Goal: Check status

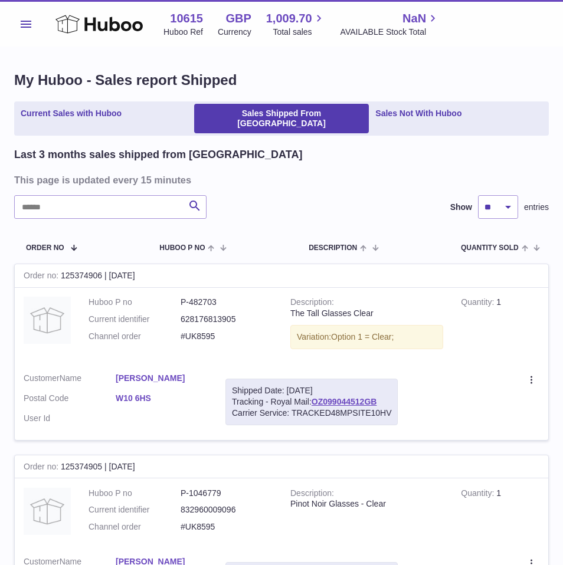
scroll to position [1716, 0]
